Goal: Information Seeking & Learning: Find specific fact

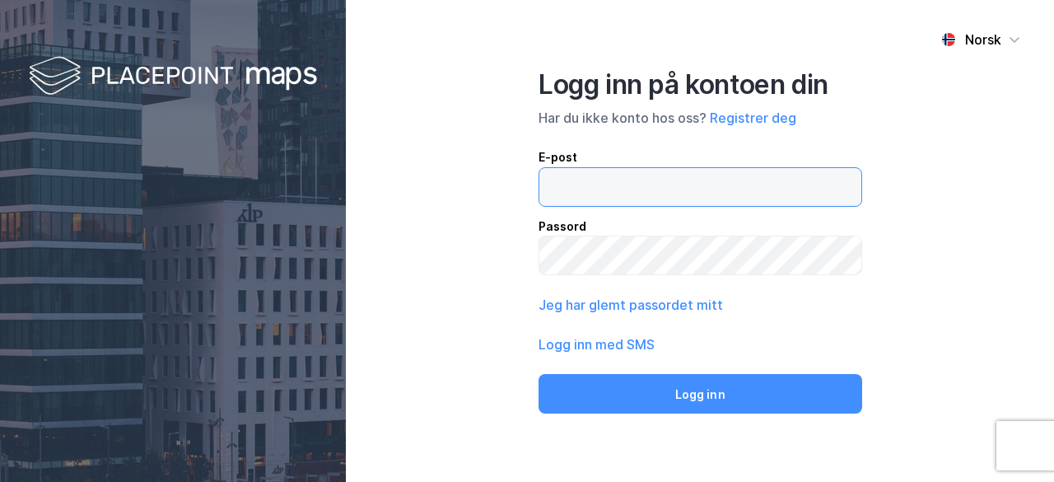
type input "[EMAIL_ADDRESS][DOMAIN_NAME]"
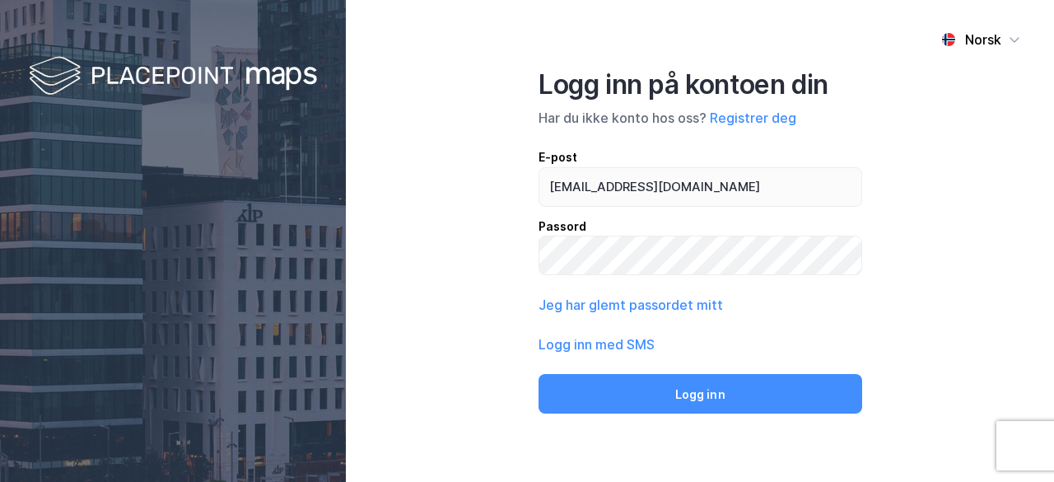
click at [776, 393] on button "Logg inn" at bounding box center [701, 394] width 324 height 40
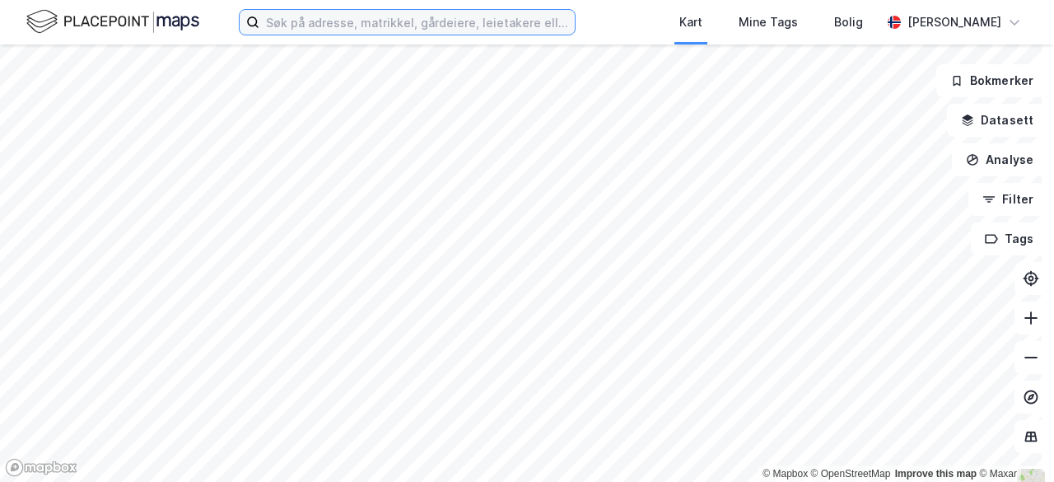
click at [423, 25] on input at bounding box center [416, 22] width 315 height 25
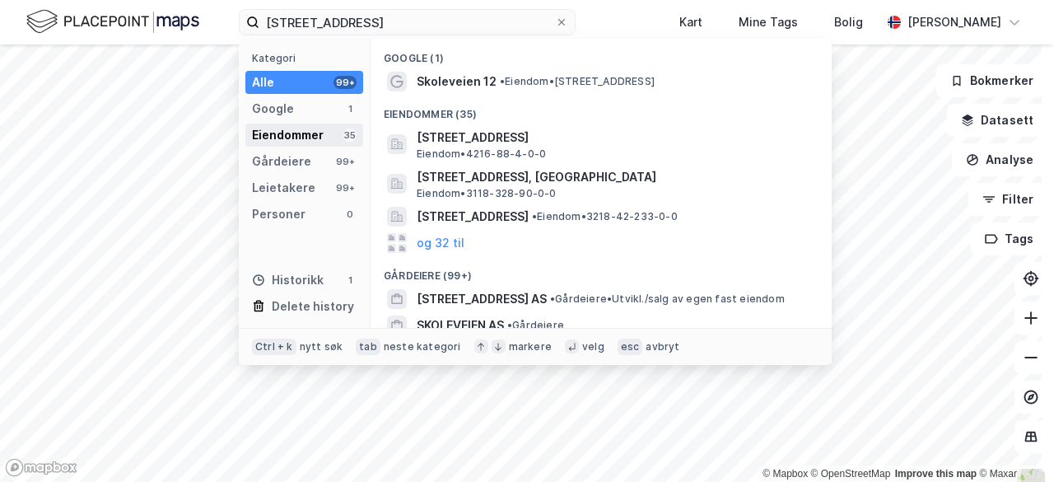
click at [306, 125] on div "Eiendommer" at bounding box center [288, 135] width 72 height 20
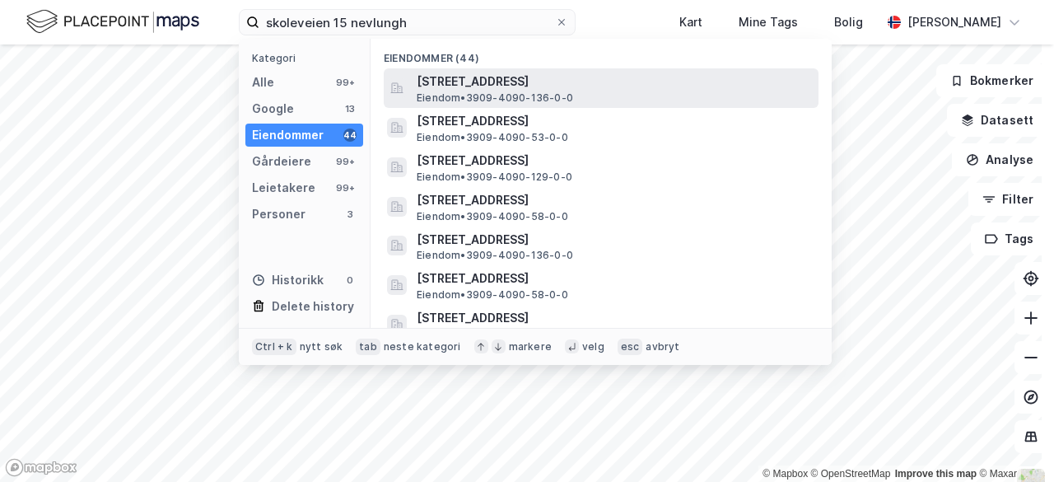
click at [512, 73] on span "[STREET_ADDRESS]" at bounding box center [614, 82] width 395 height 20
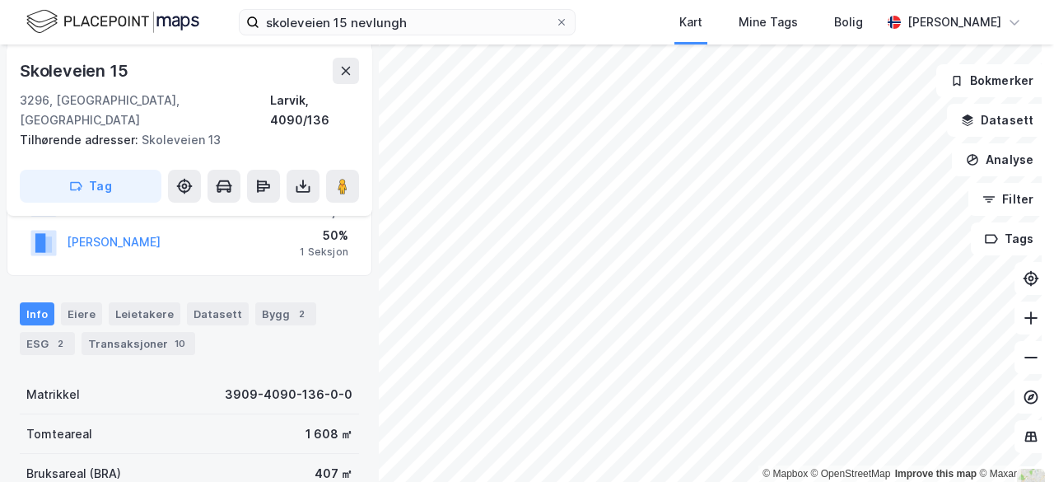
scroll to position [370, 0]
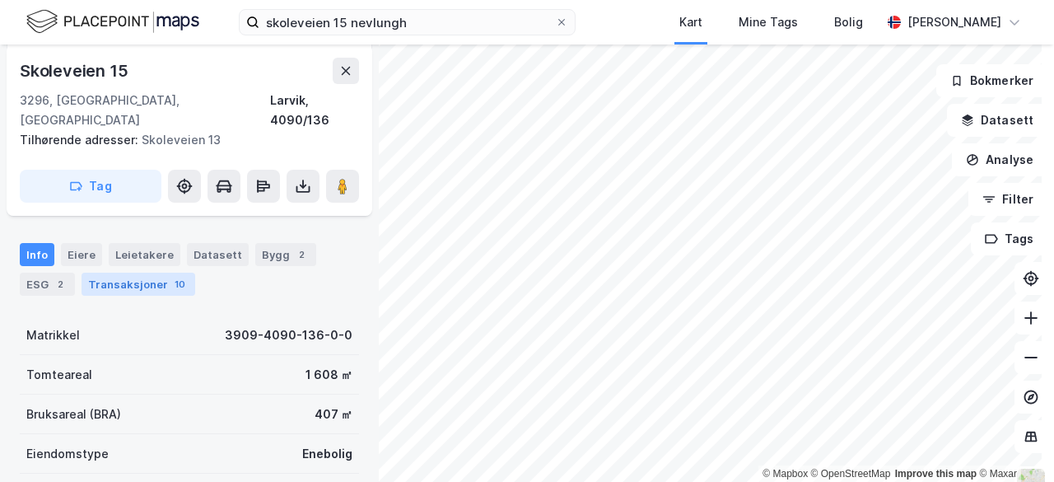
click at [148, 273] on div "Transaksjoner 10" at bounding box center [139, 284] width 114 height 23
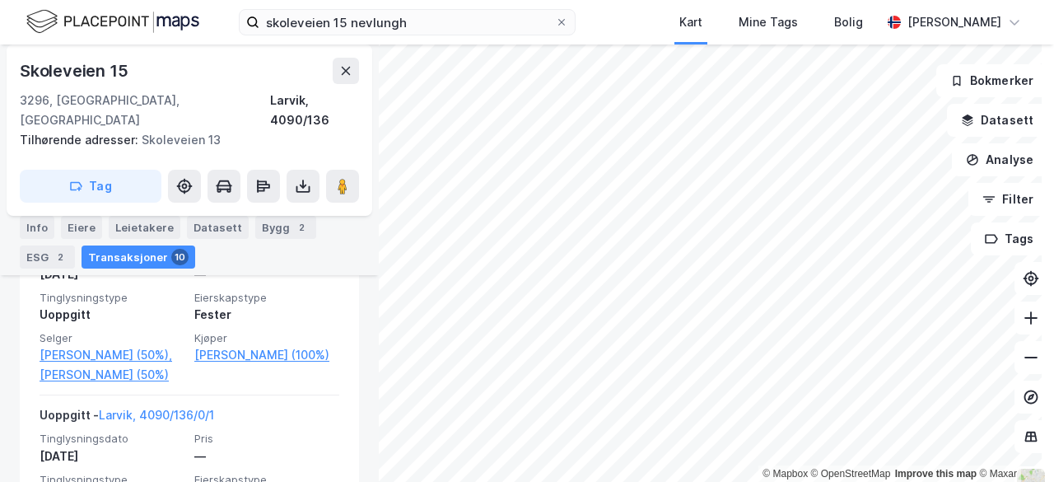
scroll to position [1287, 0]
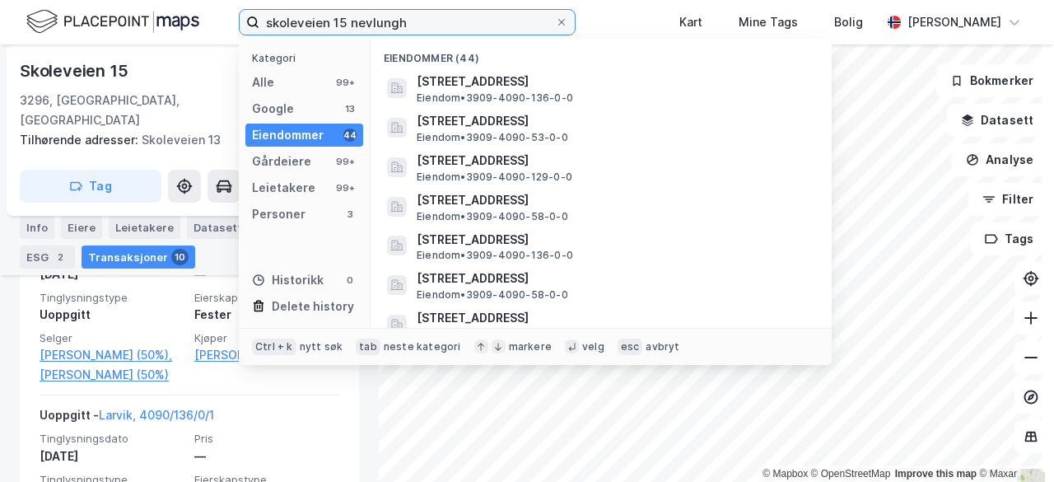
drag, startPoint x: 414, startPoint y: 21, endPoint x: 183, endPoint y: 17, distance: 231.5
click at [183, 17] on div "skoleveien 15 nevlungh Kategori Alle 99+ Google 13 Eiendommer 44 Gårdeiere 99+ …" at bounding box center [527, 22] width 1054 height 44
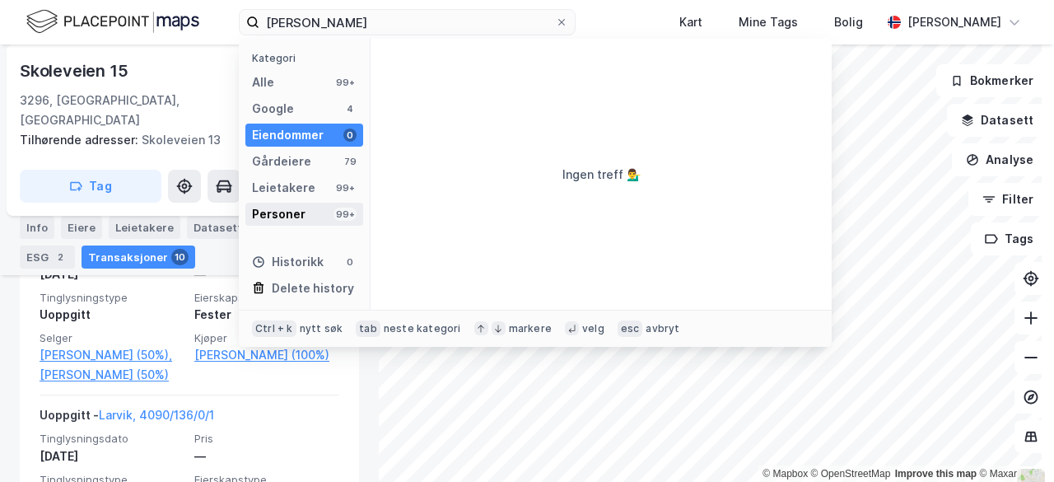
click at [319, 207] on div "Personer 99+" at bounding box center [304, 214] width 118 height 23
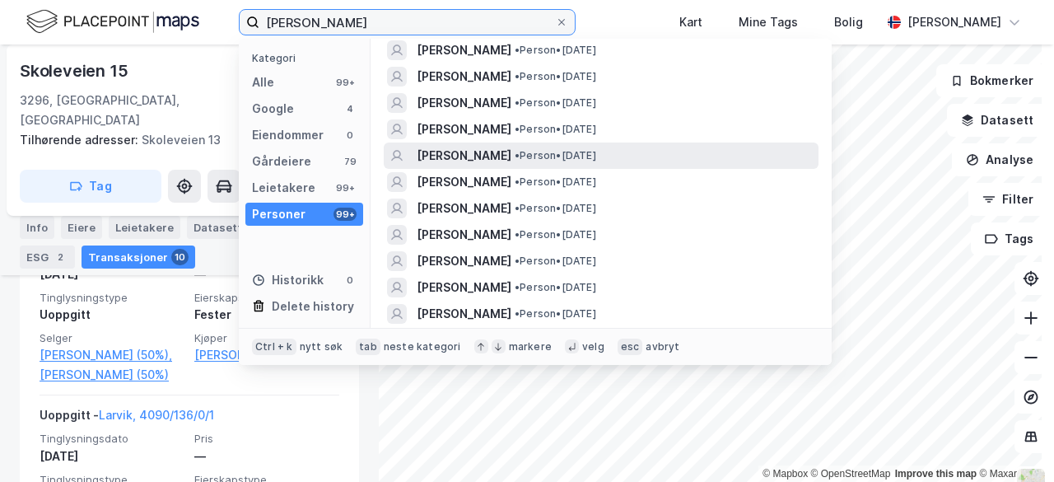
scroll to position [0, 0]
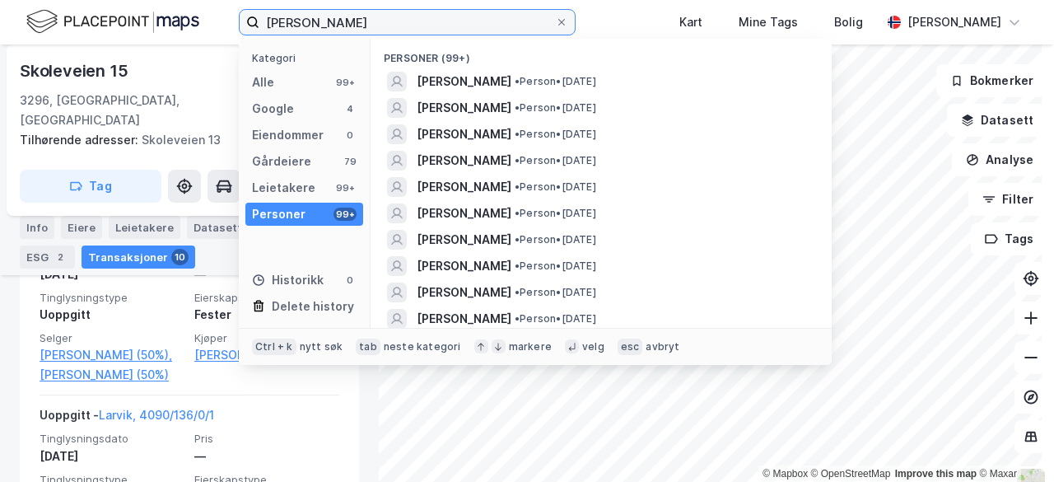
click at [370, 19] on input "[PERSON_NAME]" at bounding box center [407, 22] width 296 height 25
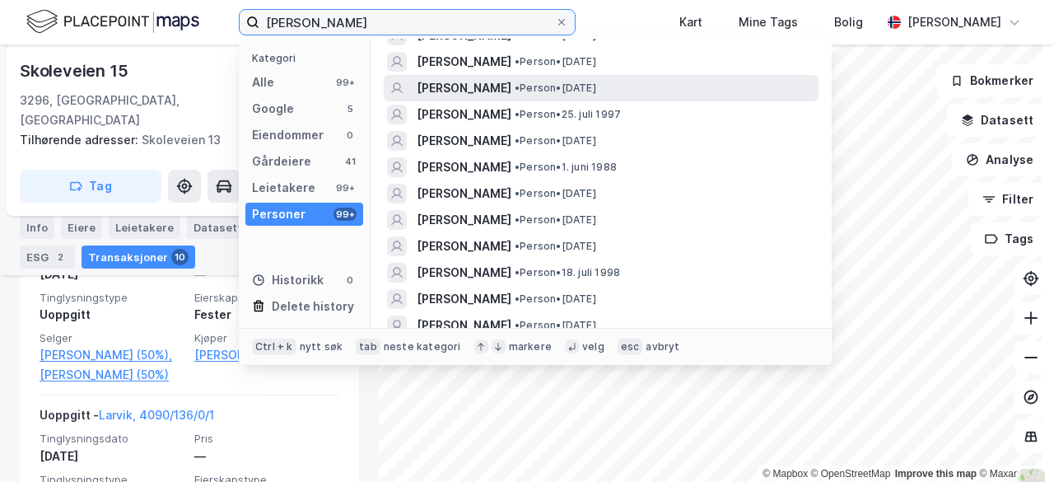
scroll to position [127, 0]
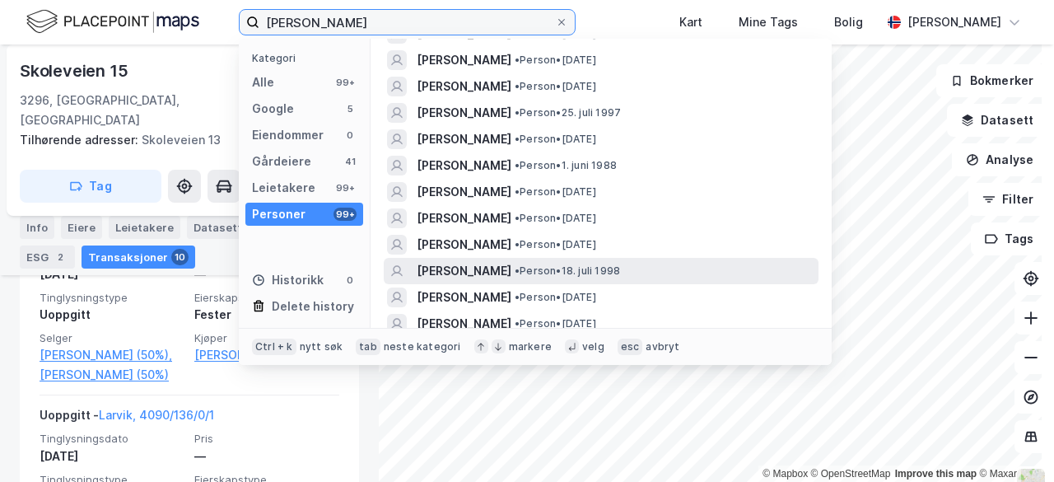
type input "[PERSON_NAME]"
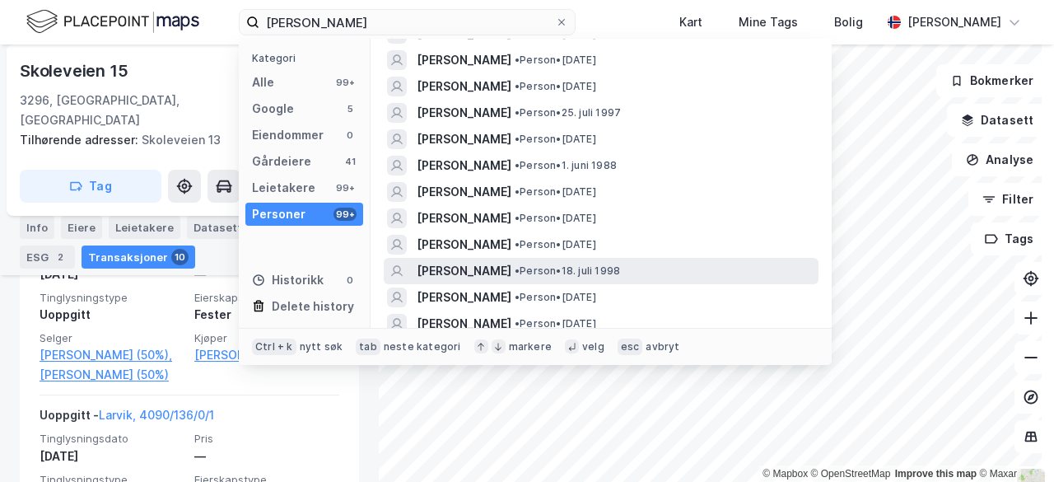
click at [520, 266] on span "•" at bounding box center [517, 270] width 5 height 12
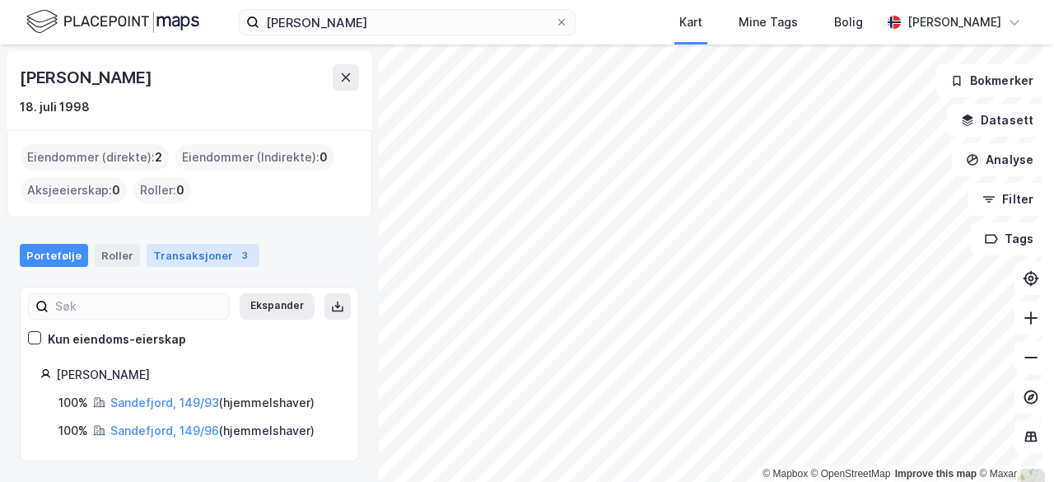
click at [237, 252] on div "3" at bounding box center [244, 255] width 16 height 16
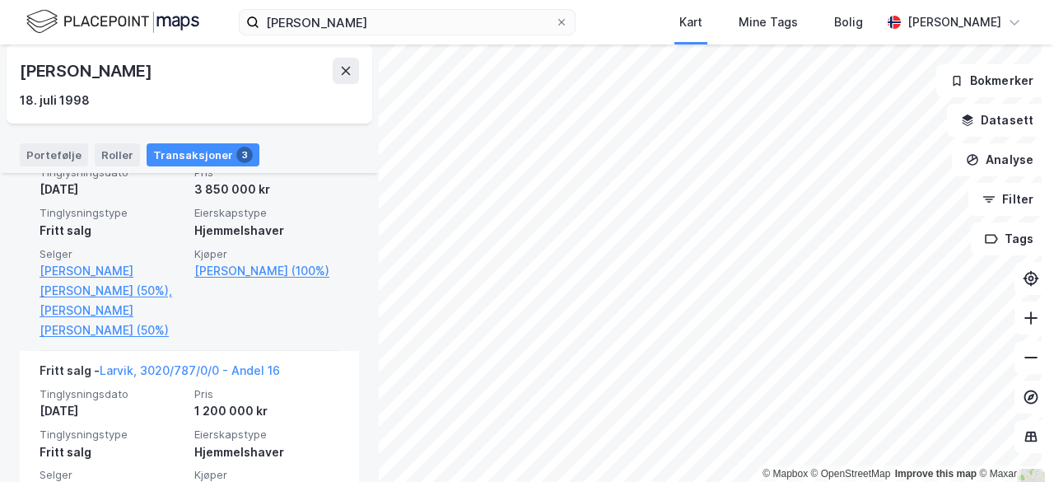
scroll to position [669, 0]
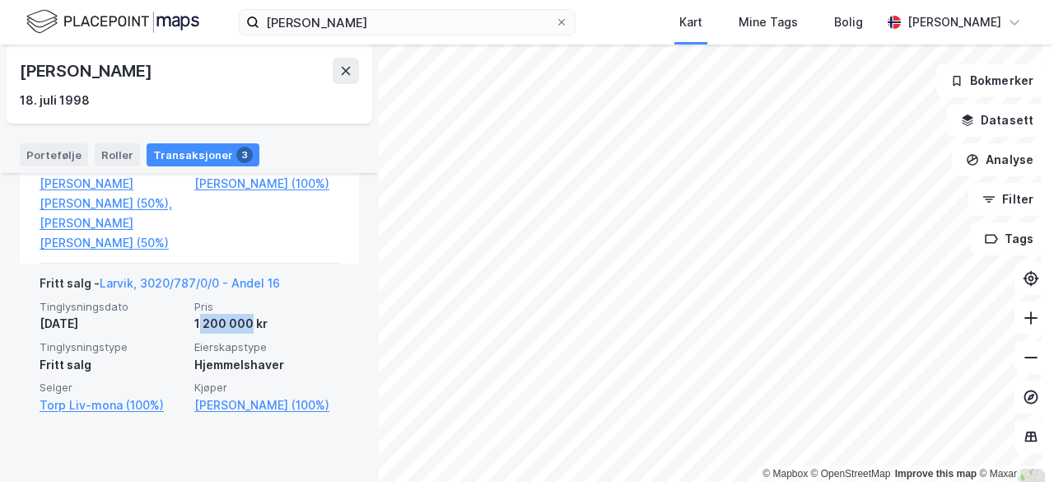
drag, startPoint x: 193, startPoint y: 344, endPoint x: 243, endPoint y: 347, distance: 50.4
click at [243, 334] on div "1 200 000 kr" at bounding box center [266, 324] width 145 height 20
click at [255, 334] on div "1 200 000 kr" at bounding box center [266, 324] width 145 height 20
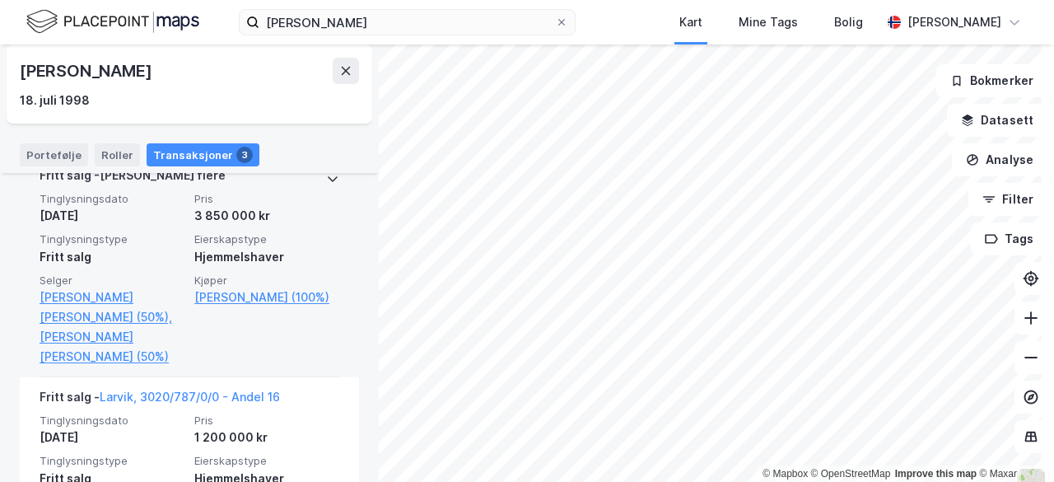
scroll to position [530, 0]
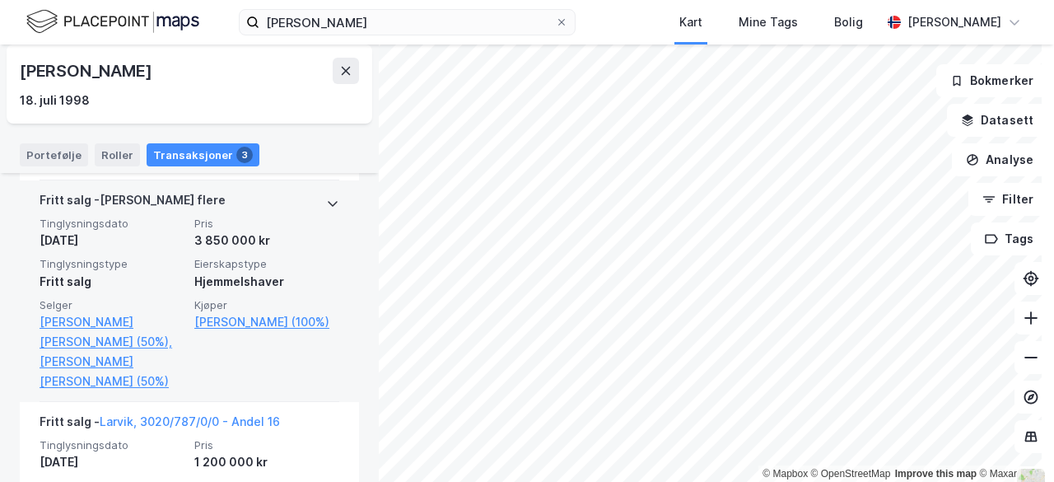
click at [326, 210] on icon at bounding box center [332, 203] width 13 height 13
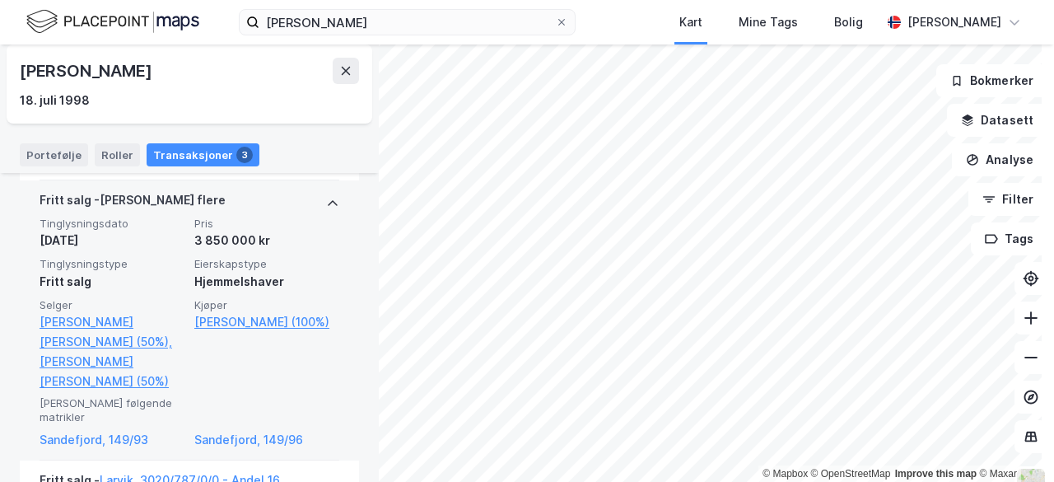
scroll to position [542, 0]
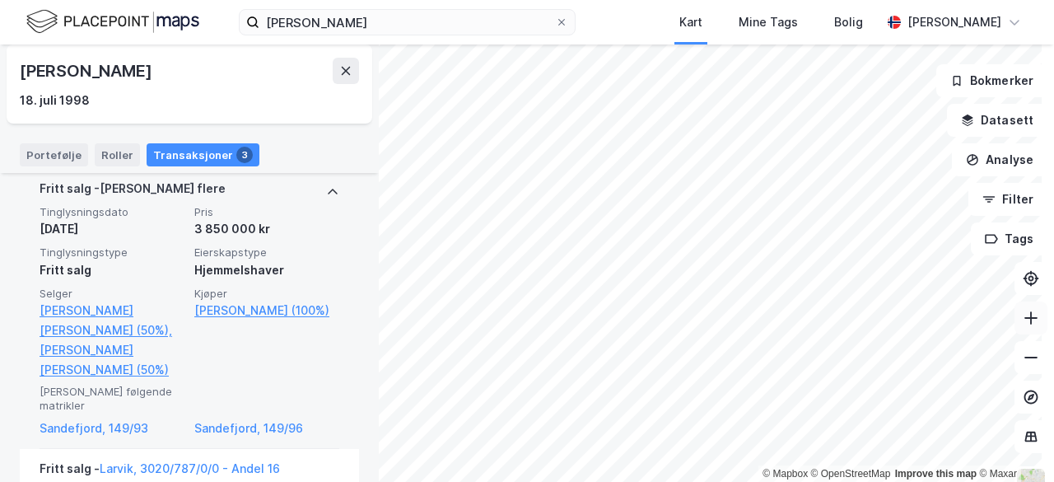
click at [1023, 325] on icon at bounding box center [1031, 318] width 16 height 16
click at [128, 261] on div "Tinglysningsdato [DATE] Pris 3 850 000 kr Tinglysningstype Fritt salg Eierskaps…" at bounding box center [190, 292] width 300 height 175
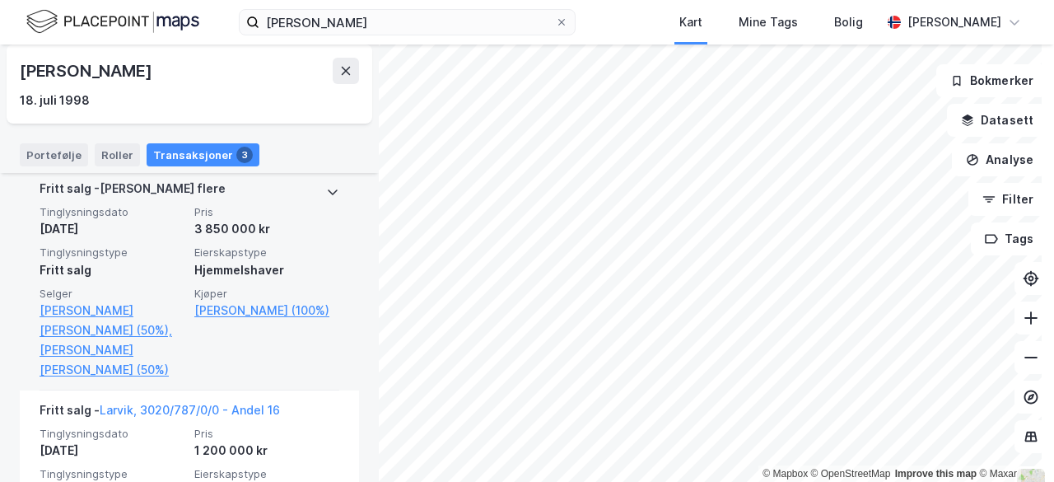
click at [209, 219] on span "Pris" at bounding box center [266, 212] width 145 height 14
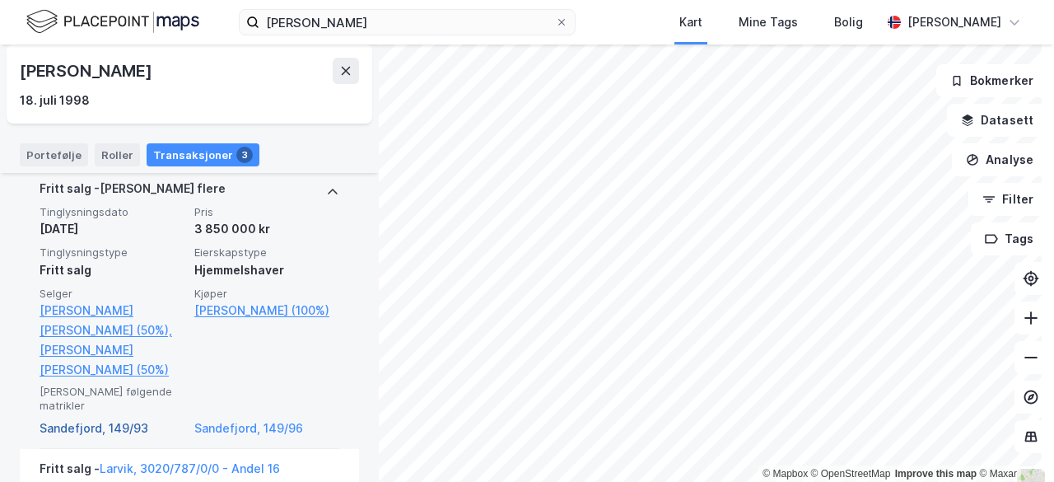
click at [119, 429] on link "Sandefjord, 149/93" at bounding box center [112, 428] width 145 height 20
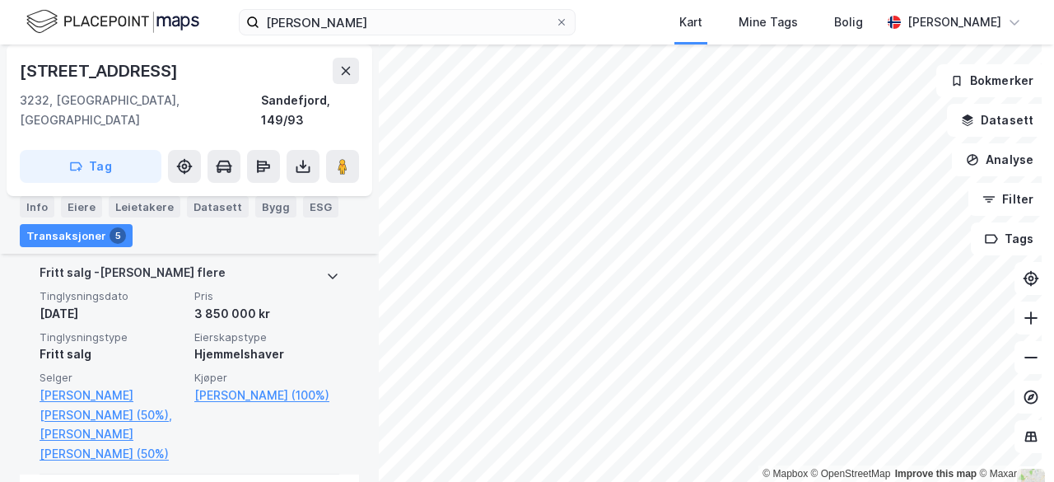
scroll to position [473, 0]
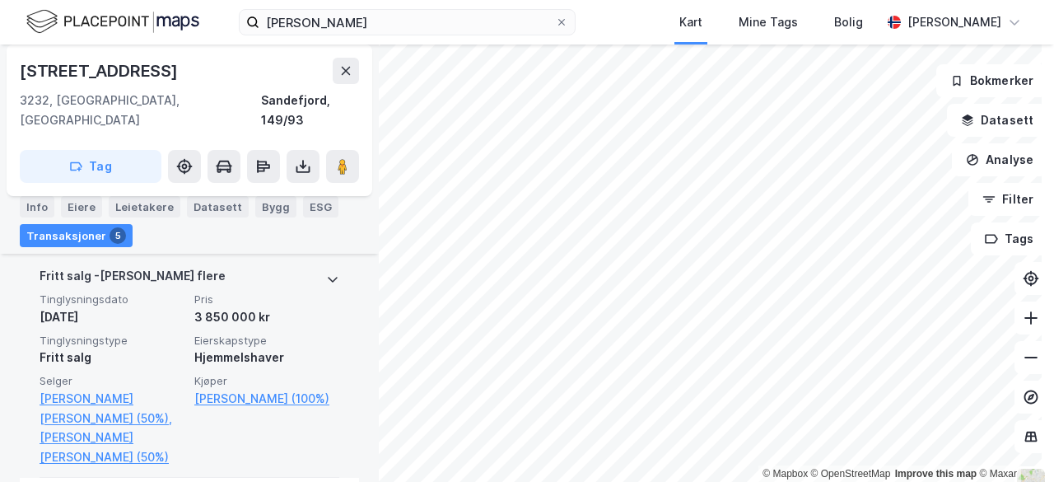
drag, startPoint x: 260, startPoint y: 296, endPoint x: 181, endPoint y: 298, distance: 79.1
click at [181, 298] on div "Tinglysningsdato [DATE] Pris 3 850 000 kr Tinglysningstype Fritt salg Eierskaps…" at bounding box center [190, 379] width 300 height 175
click at [216, 307] on div "3 850 000 kr" at bounding box center [266, 317] width 145 height 20
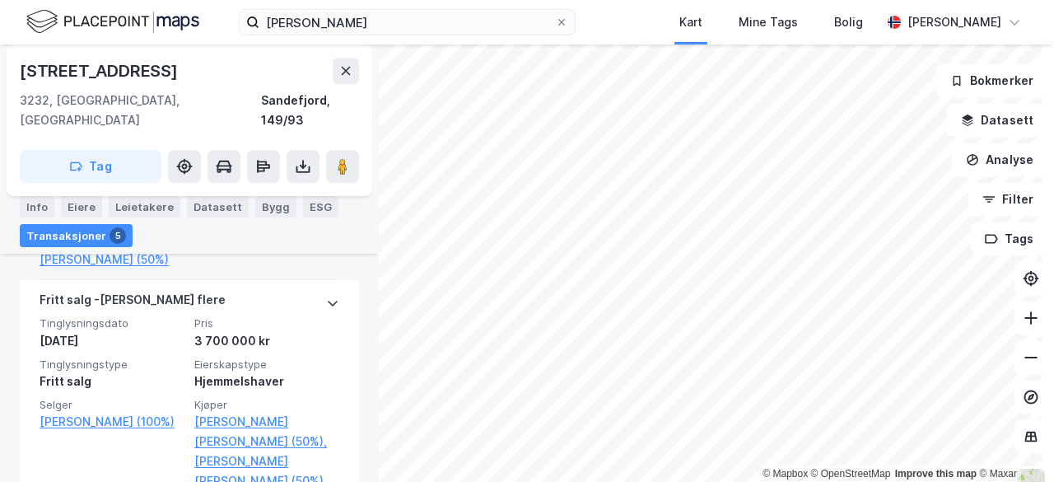
scroll to position [674, 0]
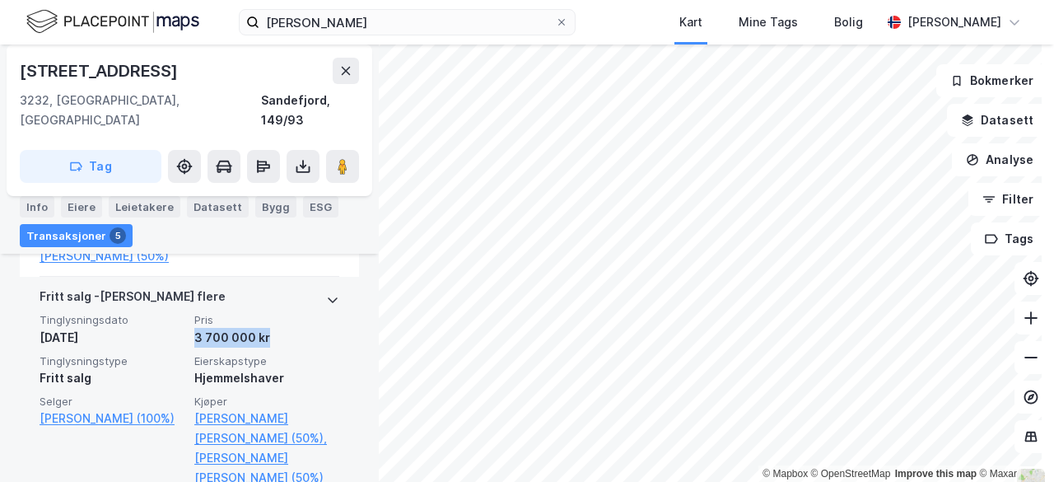
drag, startPoint x: 188, startPoint y: 315, endPoint x: 273, endPoint y: 322, distance: 86.0
click at [273, 328] on div "3 700 000 kr" at bounding box center [266, 338] width 145 height 20
click at [252, 328] on div "3 700 000 kr" at bounding box center [266, 338] width 145 height 20
drag, startPoint x: 261, startPoint y: 317, endPoint x: 187, endPoint y: 317, distance: 74.1
click at [187, 317] on div "Tinglysningsdato [DATE] Pris 3 700 000 kr Tinglysningstype Fritt salg Eierskaps…" at bounding box center [190, 400] width 300 height 175
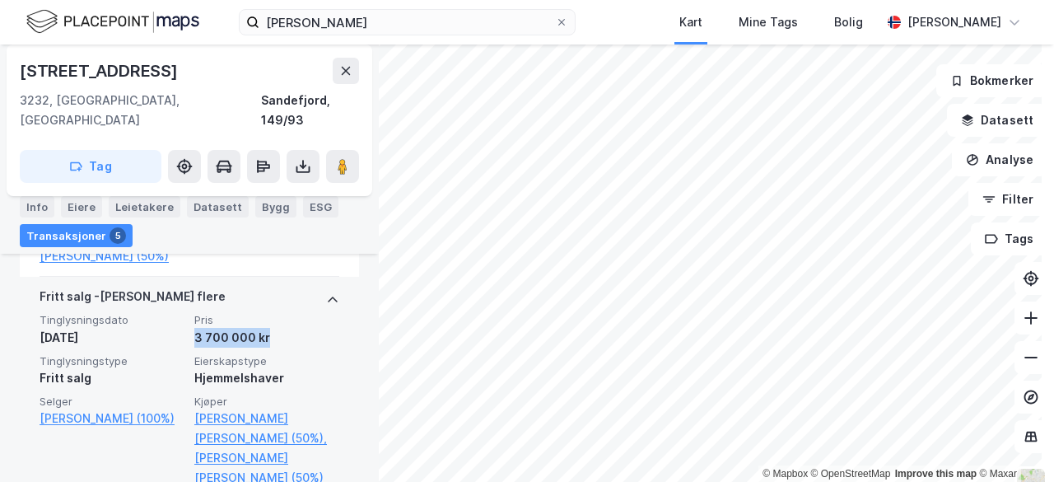
click at [264, 328] on div "3 700 000 kr" at bounding box center [266, 338] width 145 height 20
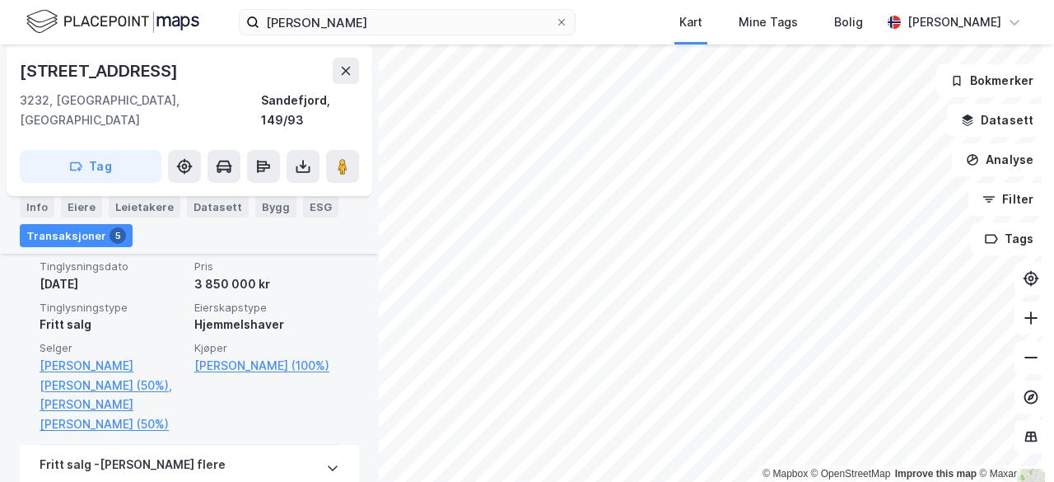
scroll to position [443, 0]
